Goal: Transaction & Acquisition: Purchase product/service

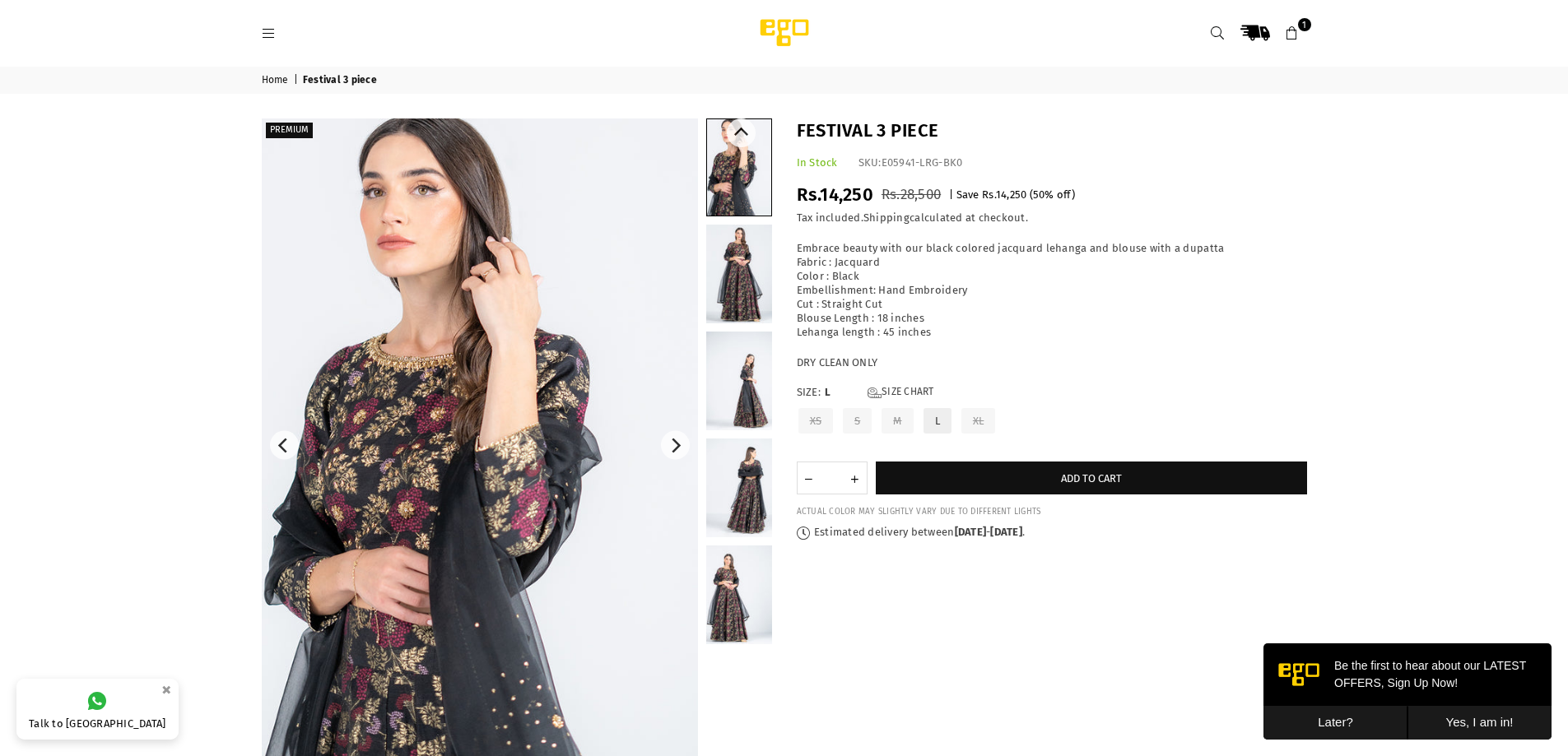
click at [741, 354] on link at bounding box center [740, 380] width 66 height 99
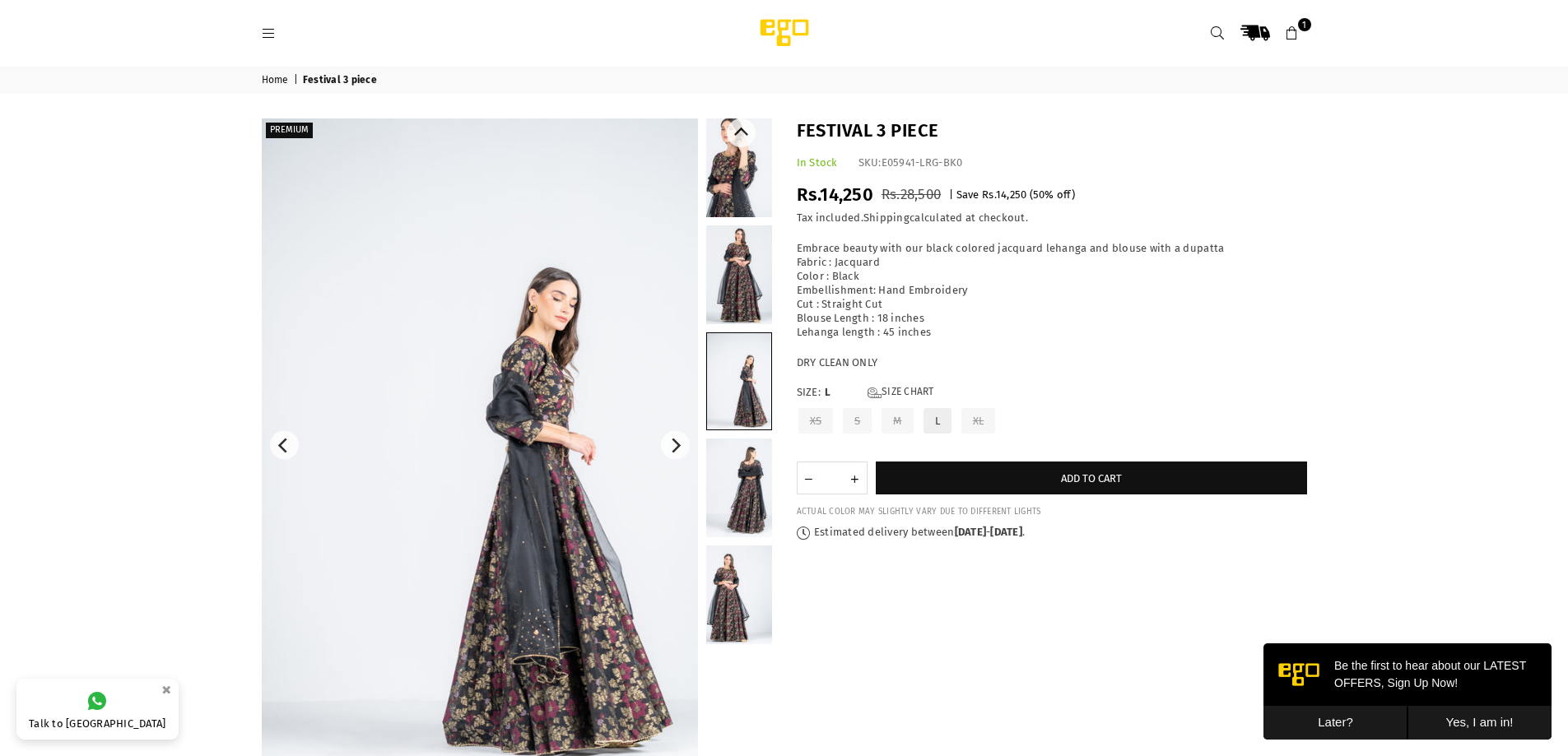
click at [755, 497] on link at bounding box center [740, 488] width 66 height 99
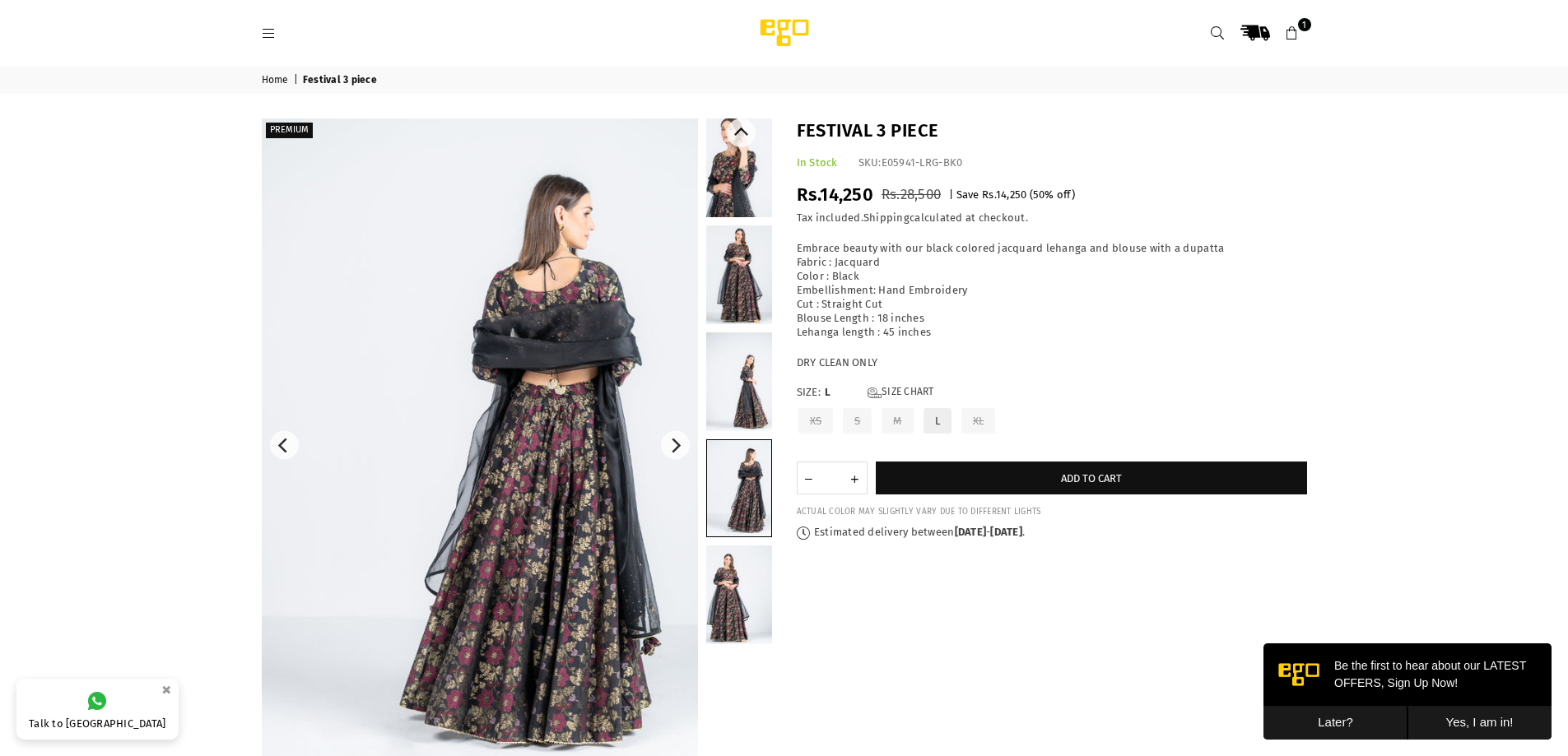
click at [753, 378] on link at bounding box center [740, 381] width 66 height 99
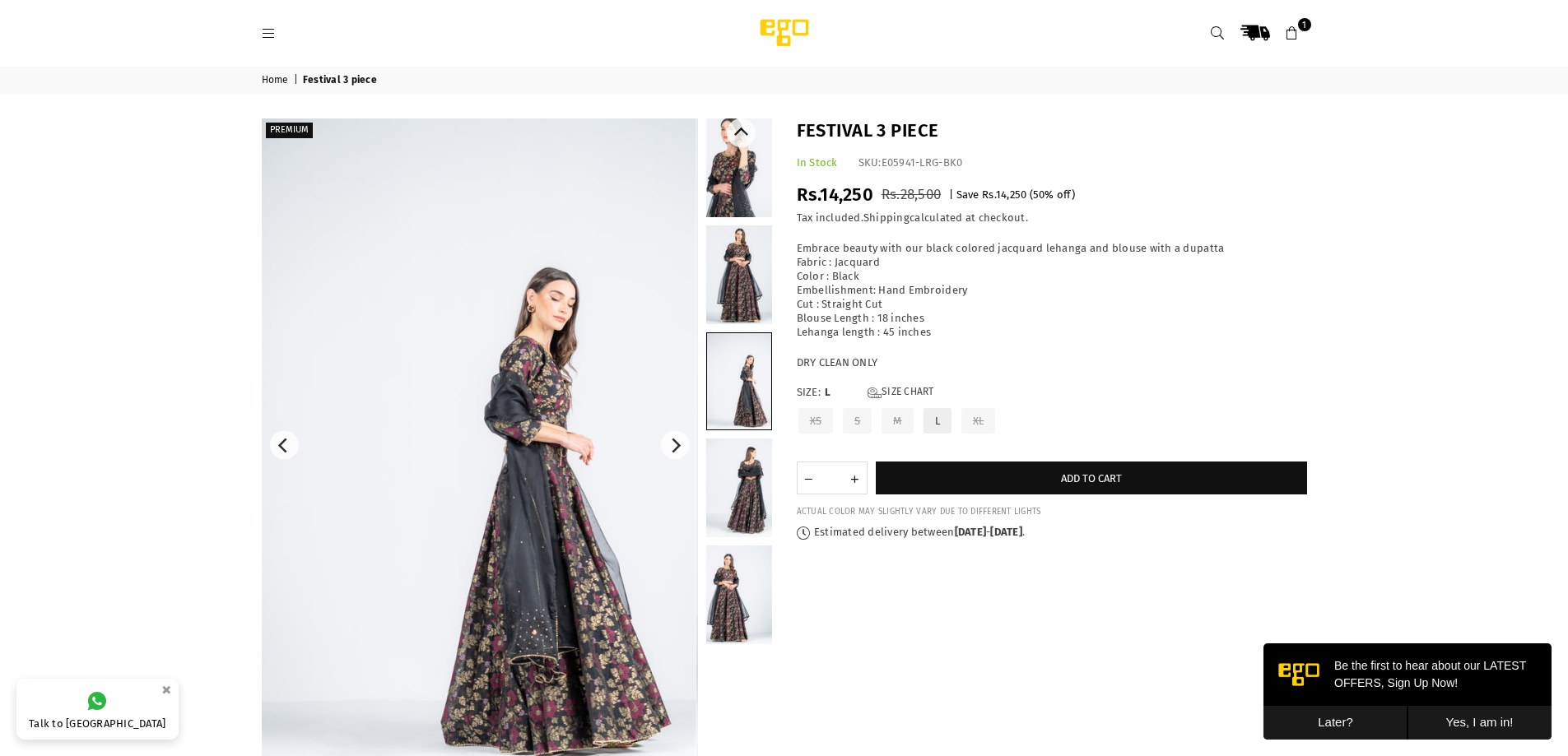
click at [738, 290] on link at bounding box center [740, 275] width 66 height 99
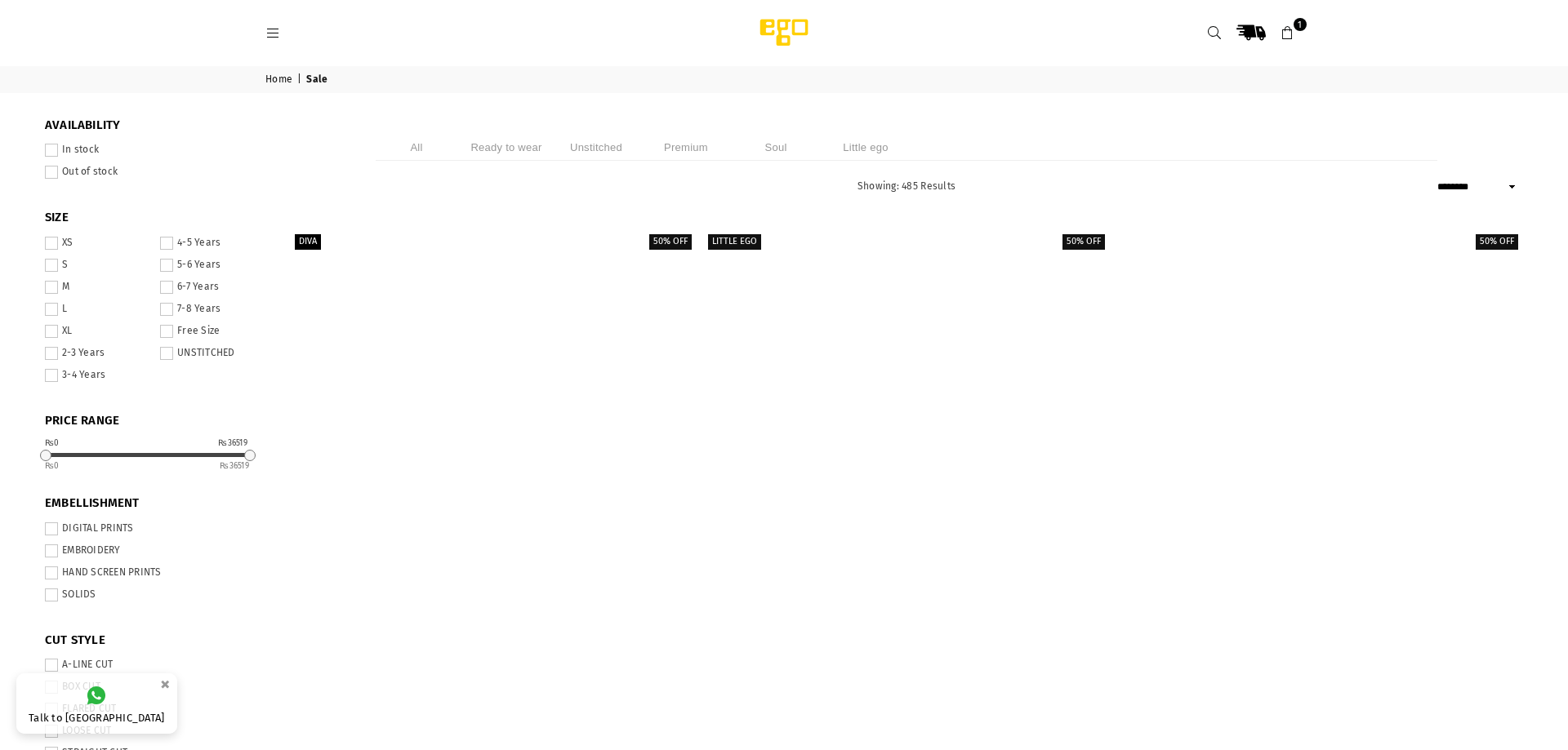
select select "******"
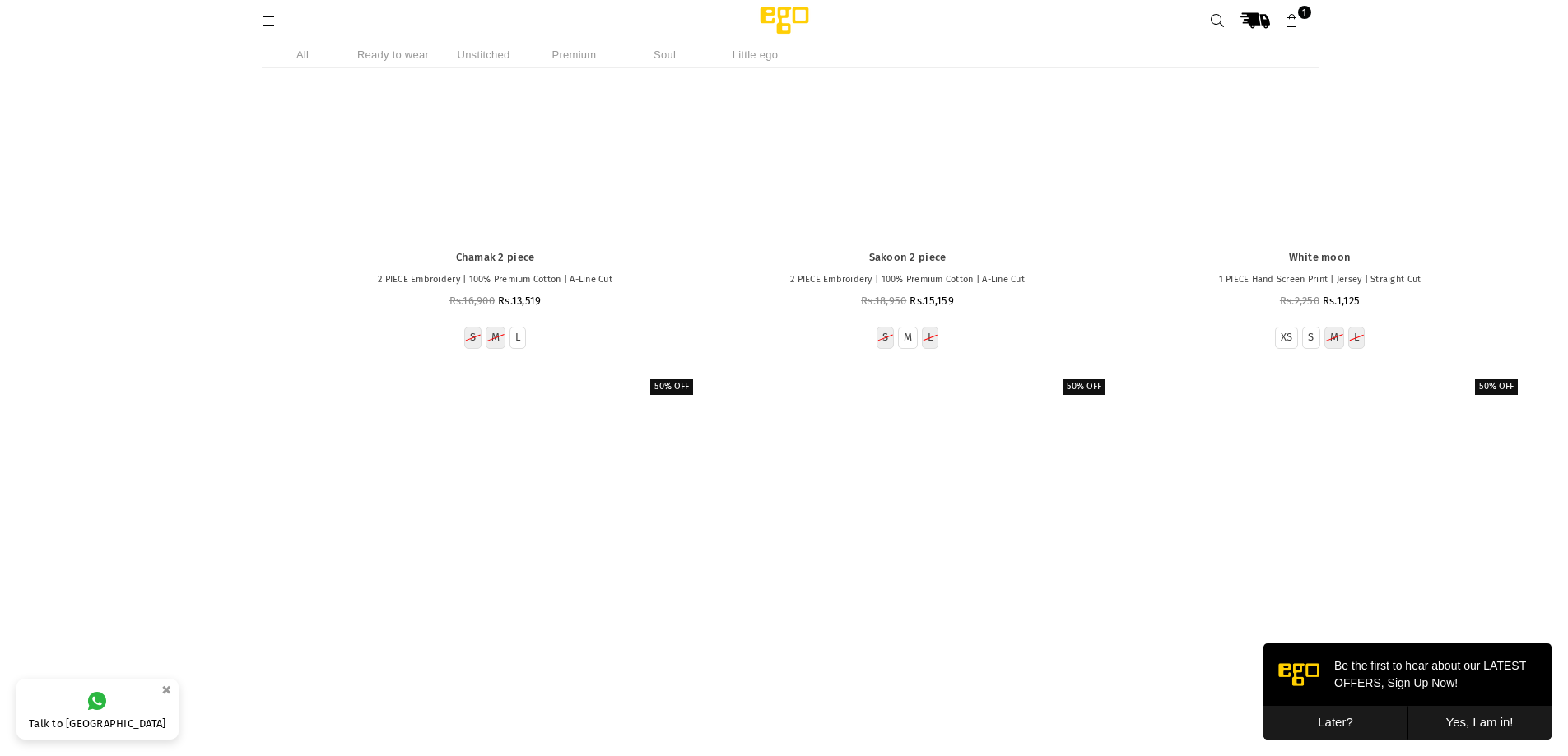
scroll to position [62404, 0]
